Goal: Transaction & Acquisition: Purchase product/service

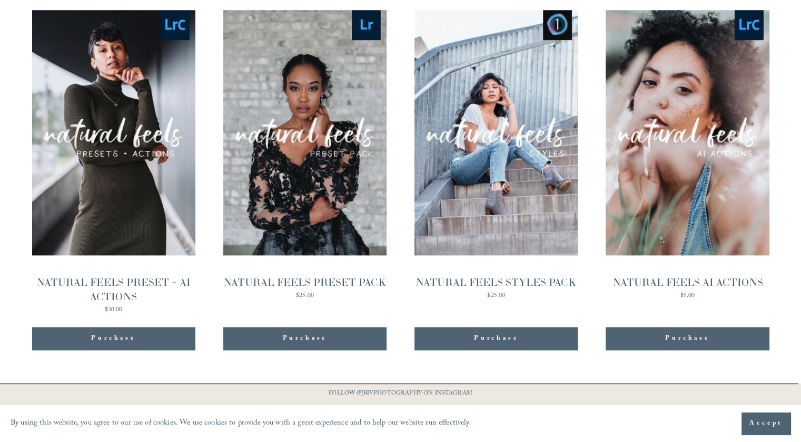
scroll to position [1063, 0]
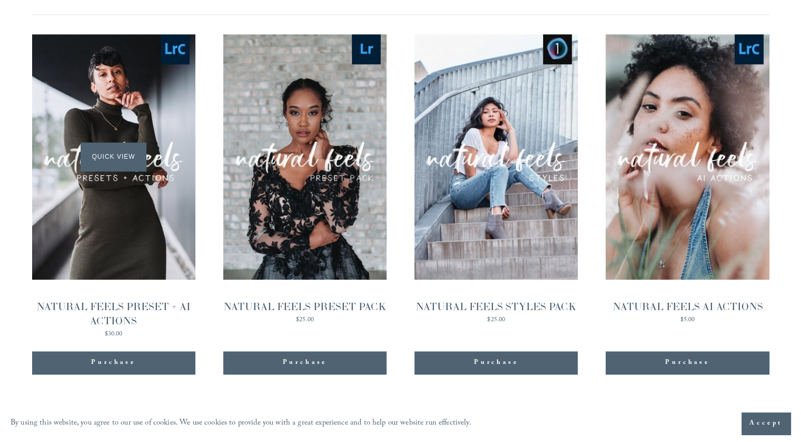
click at [109, 142] on span "Quick View" at bounding box center [114, 156] width 66 height 29
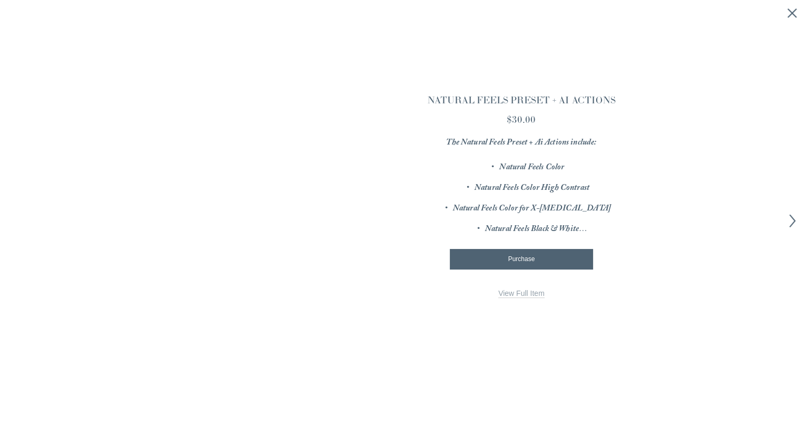
scroll to position [1065, 0]
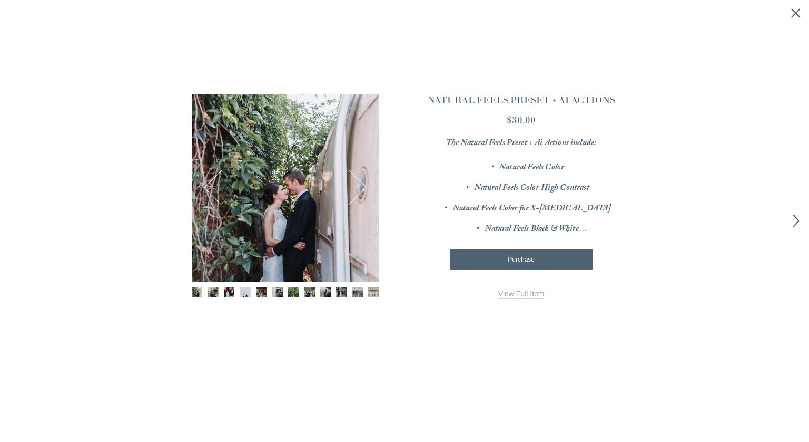
click at [356, 188] on button "Next" at bounding box center [349, 187] width 35 height 35
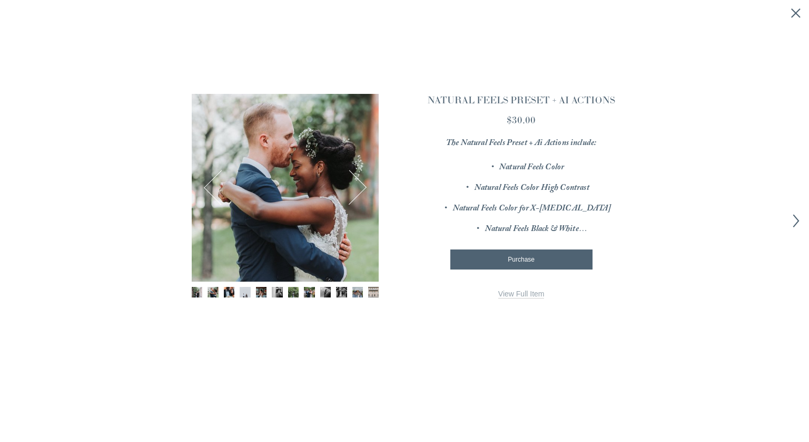
click at [356, 188] on button "Next" at bounding box center [349, 187] width 35 height 35
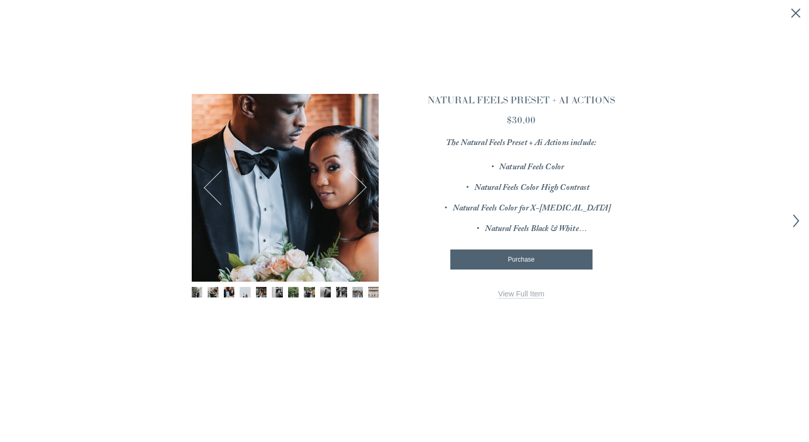
click at [356, 188] on button "Next" at bounding box center [349, 187] width 35 height 35
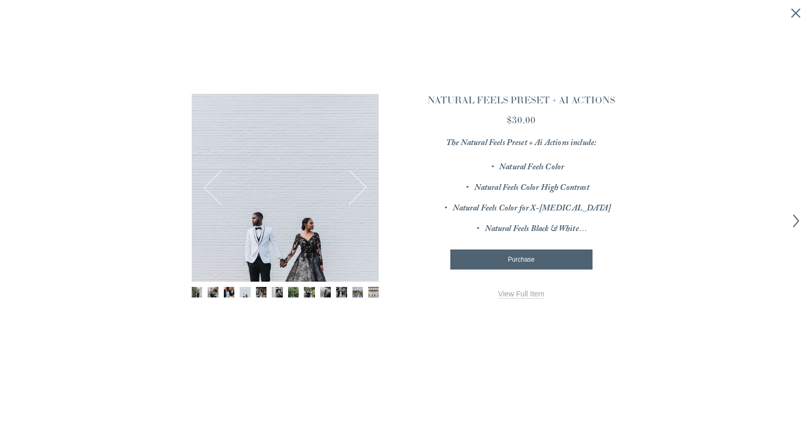
click at [356, 188] on button "Next" at bounding box center [349, 187] width 35 height 35
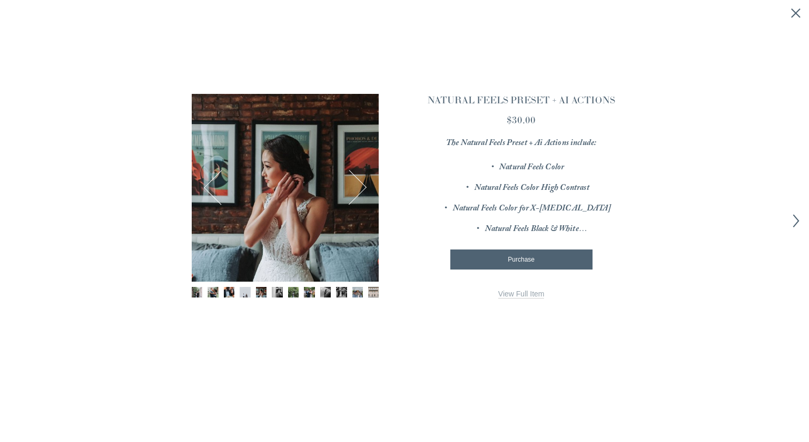
click at [356, 188] on button "Next" at bounding box center [349, 187] width 35 height 35
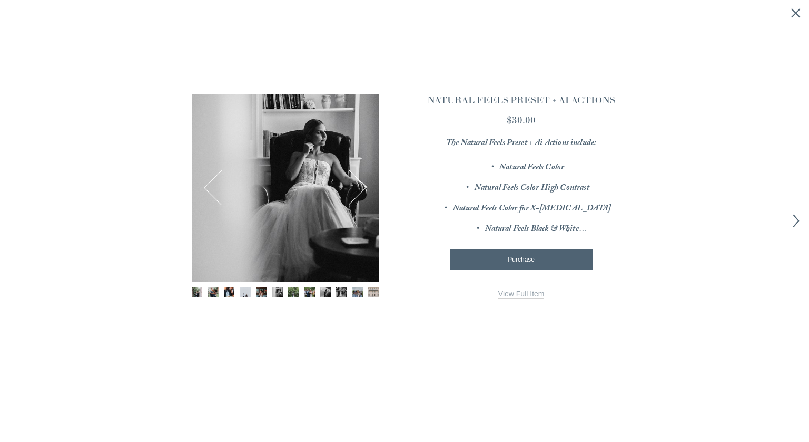
click at [356, 188] on button "Next" at bounding box center [349, 187] width 35 height 35
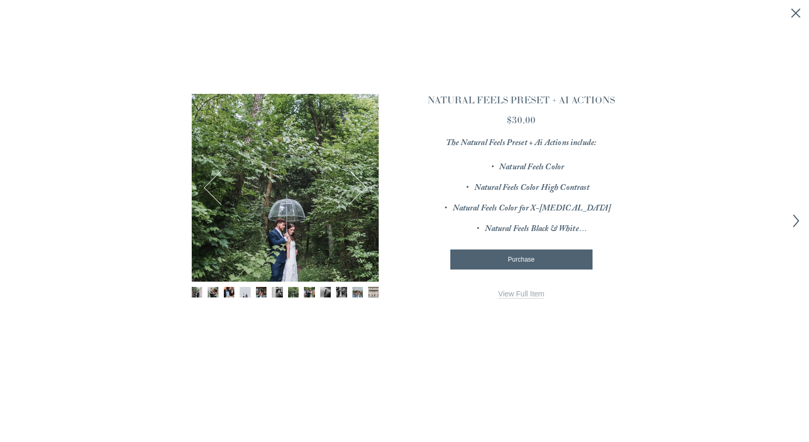
click at [356, 188] on button "Next" at bounding box center [349, 187] width 35 height 35
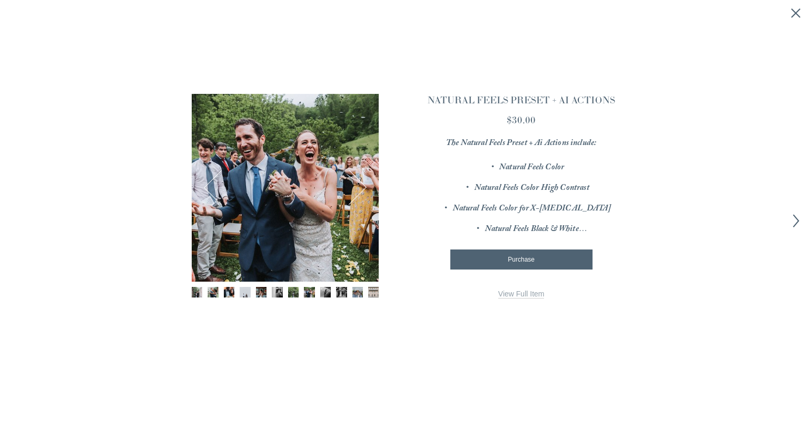
click at [356, 188] on button "Next" at bounding box center [349, 187] width 35 height 35
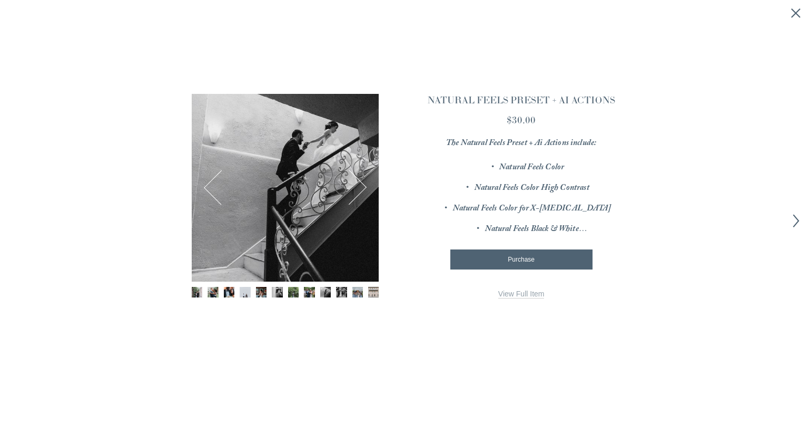
click at [356, 188] on button "Next" at bounding box center [349, 187] width 35 height 35
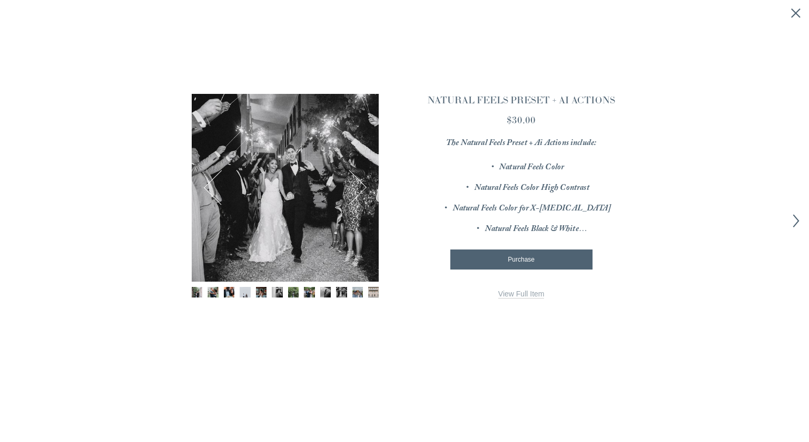
click at [356, 188] on button "Next" at bounding box center [349, 187] width 35 height 35
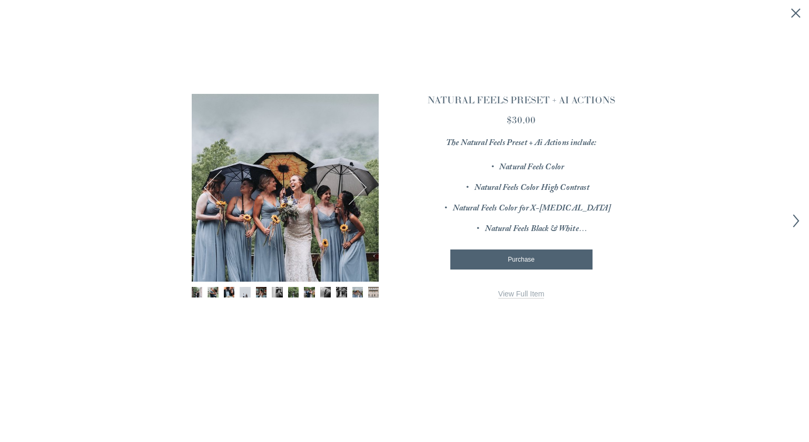
click at [356, 188] on button "Next" at bounding box center [349, 187] width 35 height 35
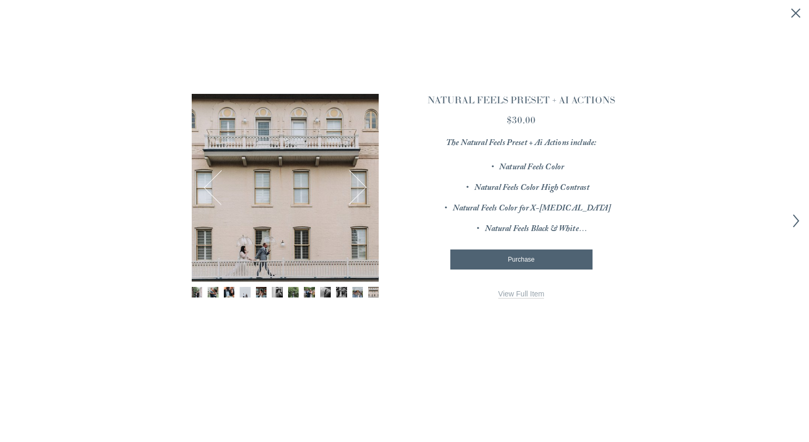
click at [356, 188] on button "Next" at bounding box center [349, 187] width 35 height 35
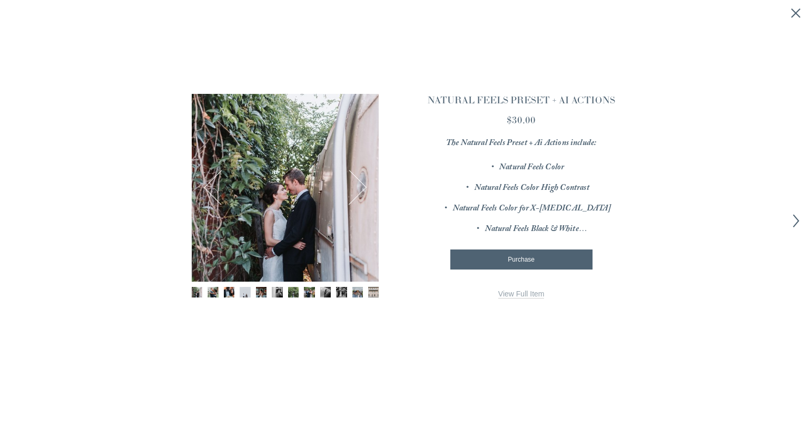
click at [356, 188] on button "Next" at bounding box center [349, 187] width 35 height 35
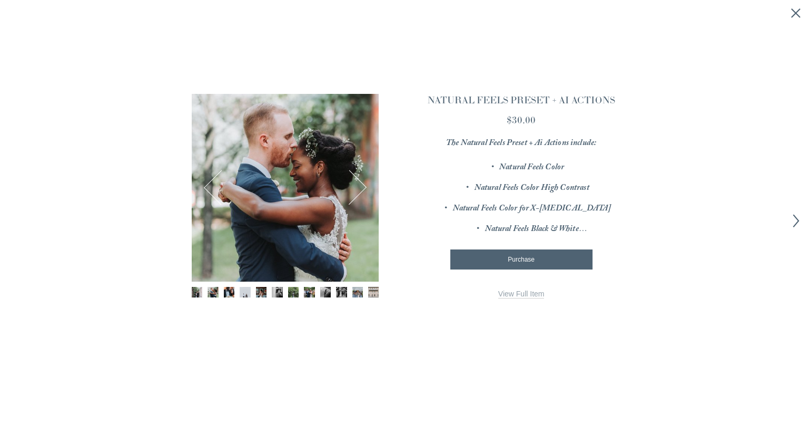
click at [356, 188] on button "Next" at bounding box center [349, 187] width 35 height 35
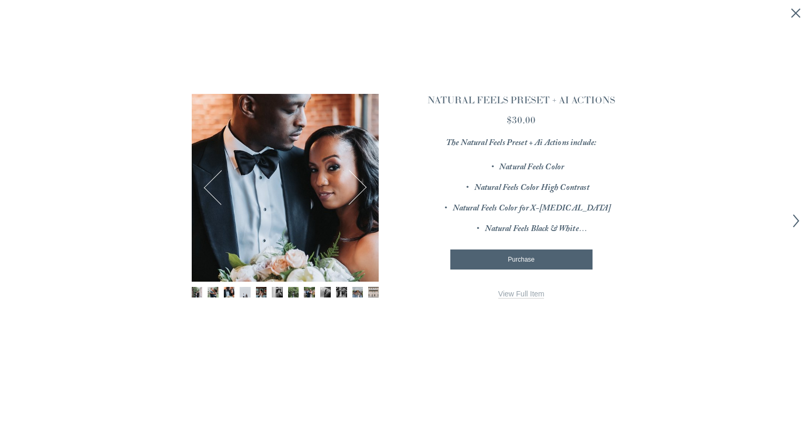
click at [356, 188] on button "Next" at bounding box center [349, 187] width 35 height 35
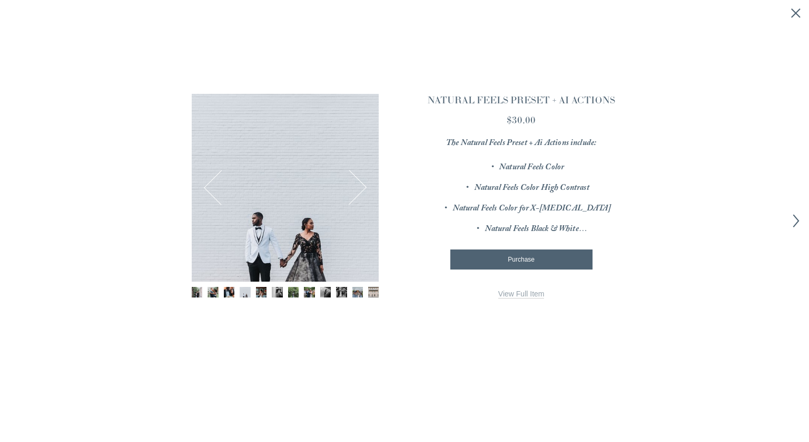
click at [356, 188] on button "Next" at bounding box center [349, 187] width 35 height 35
